Goal: Find specific page/section: Find specific page/section

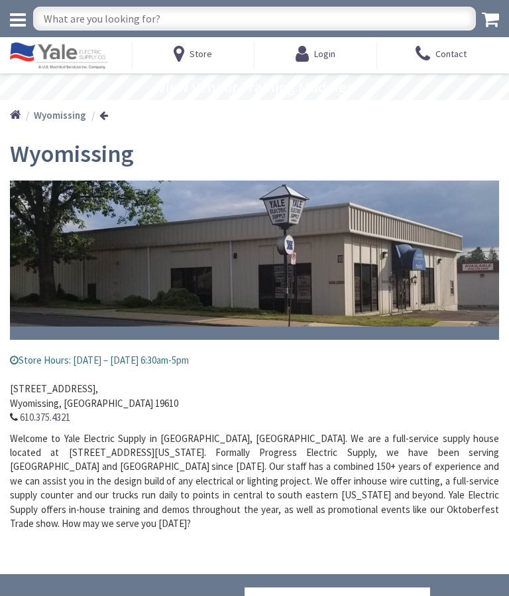
type input "Leesburg Pike, Falls Church, VA 22043, USA"
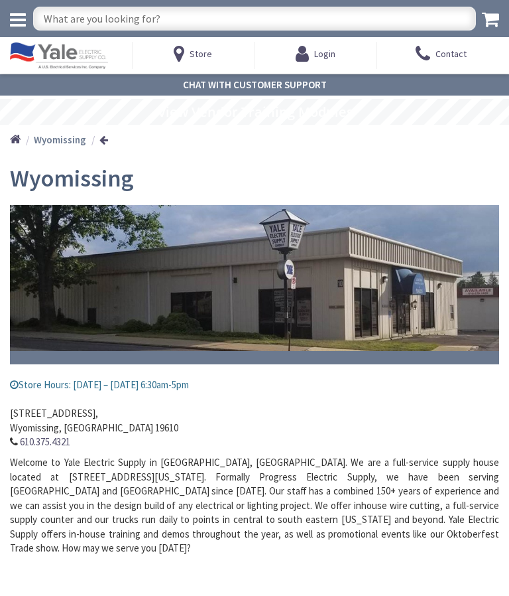
click at [66, 17] on input "text" at bounding box center [254, 19] width 443 height 24
type input "2sk125"
click at [478, 157] on div "Wyomissing Store Hours: Monday – Friday 6:30am-5pm 208 Park Road North, Wyomiss…" at bounding box center [254, 376] width 489 height 442
click at [450, 23] on input "2sk125" at bounding box center [254, 19] width 443 height 24
click at [444, 314] on img at bounding box center [254, 278] width 489 height 147
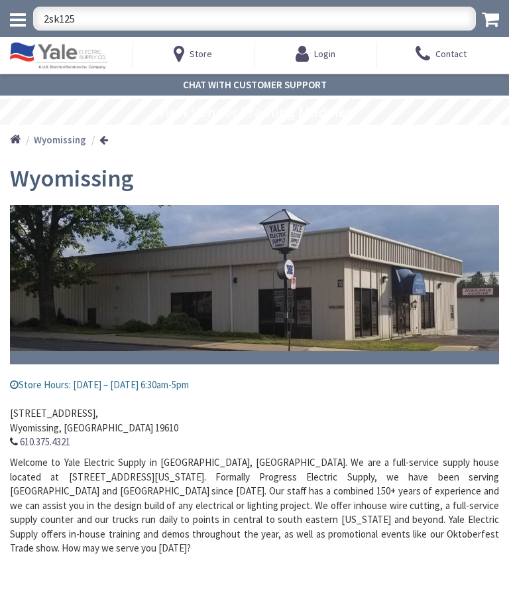
click at [23, 13] on icon at bounding box center [18, 20] width 16 height 19
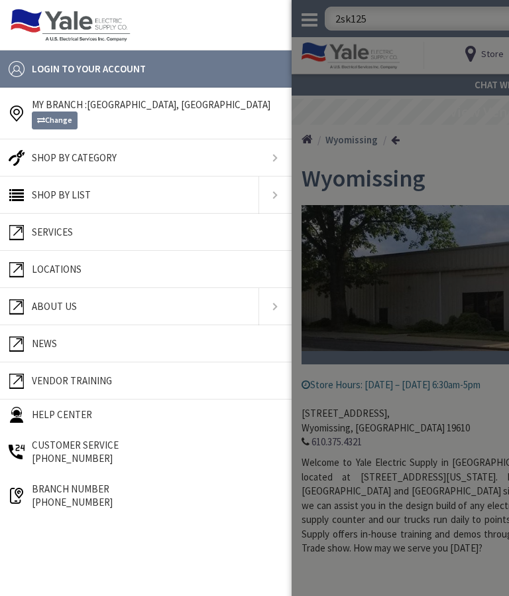
click at [168, 317] on link "About Us" at bounding box center [129, 306] width 245 height 27
